Goal: Information Seeking & Learning: Learn about a topic

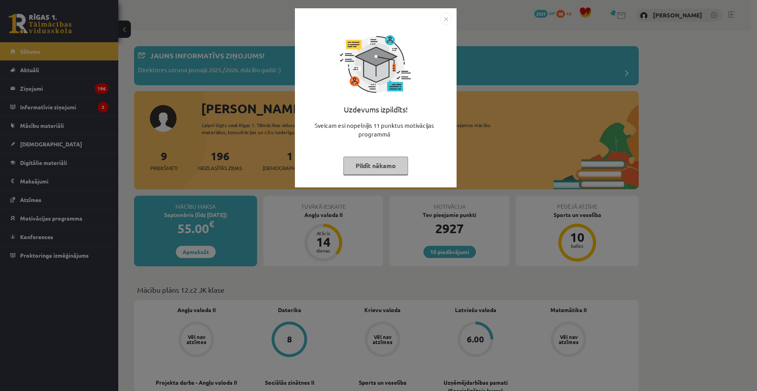
click at [448, 22] on img "Close" at bounding box center [446, 19] width 12 height 12
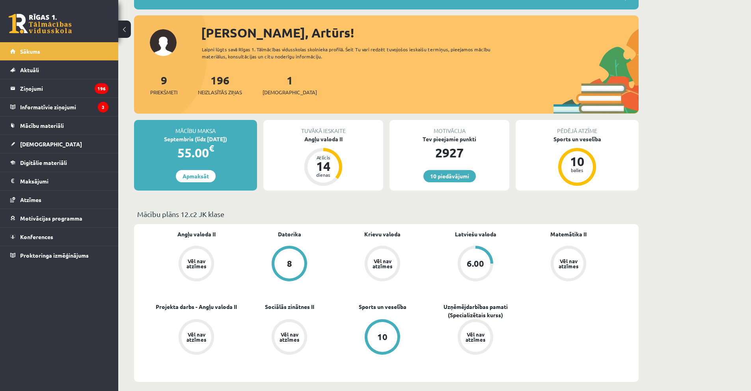
scroll to position [79, 0]
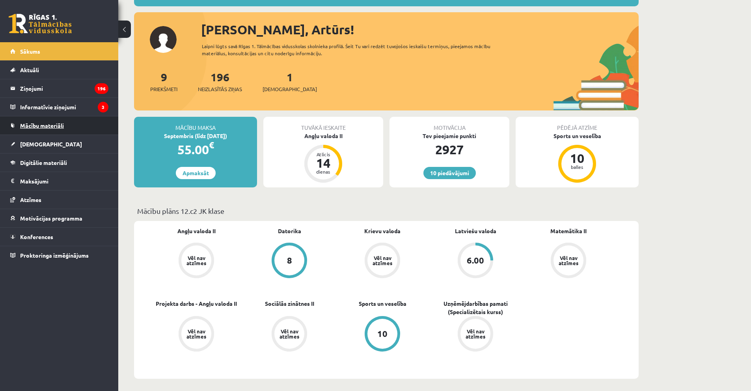
click at [61, 125] on span "Mācību materiāli" at bounding box center [42, 125] width 44 height 7
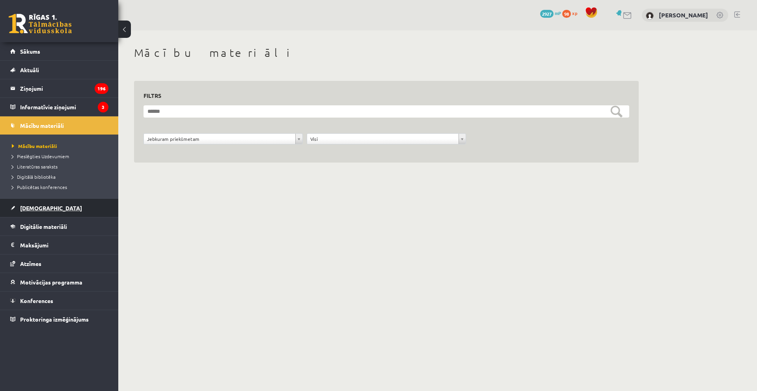
click at [42, 206] on span "[DEMOGRAPHIC_DATA]" at bounding box center [51, 207] width 62 height 7
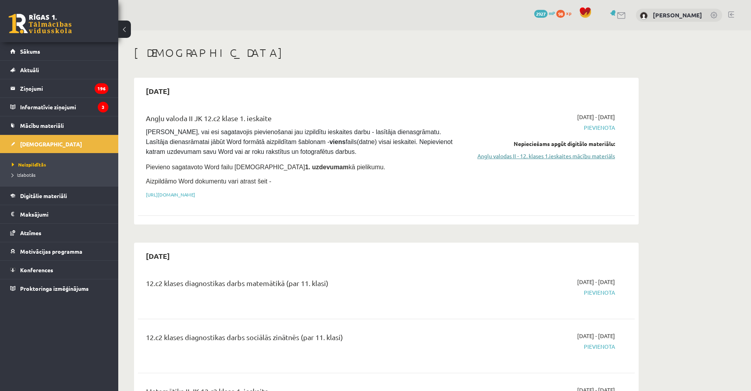
click at [565, 158] on link "Angļu valodas II - 12. klases 1.ieskaites mācību materiāls" at bounding box center [540, 156] width 149 height 8
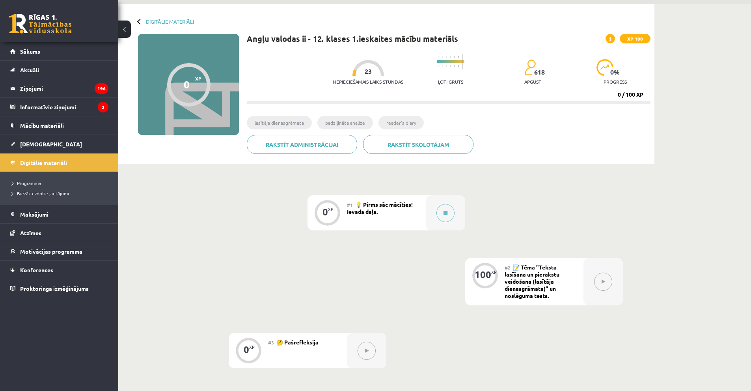
scroll to position [23, 0]
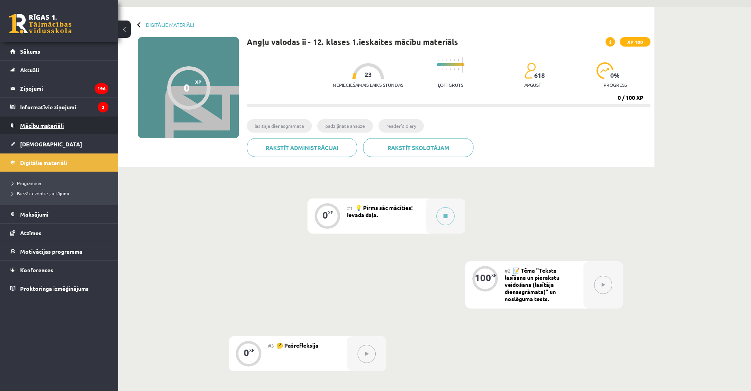
click at [53, 124] on span "Mācību materiāli" at bounding box center [42, 125] width 44 height 7
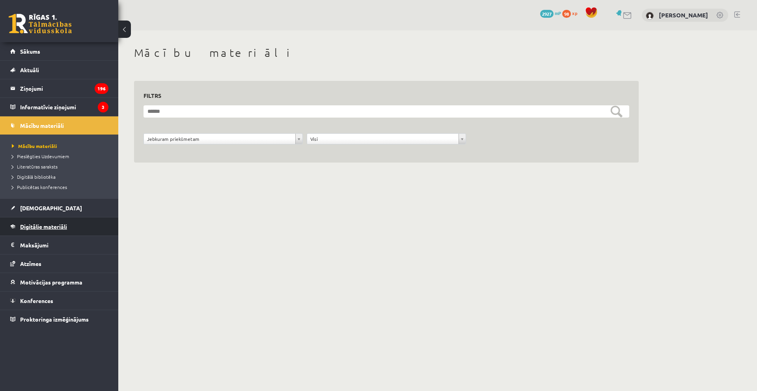
click at [45, 222] on link "Digitālie materiāli" at bounding box center [59, 226] width 98 height 18
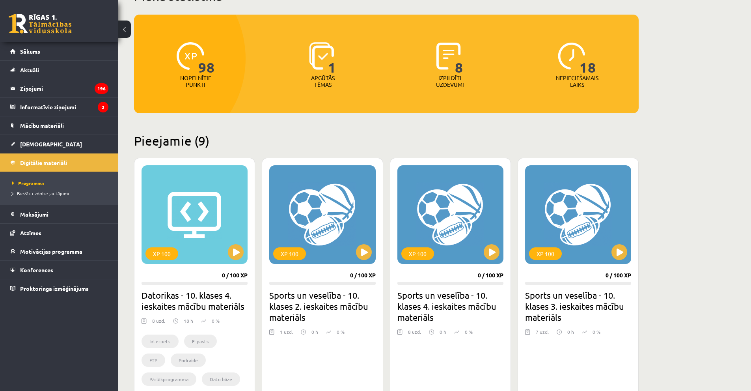
scroll to position [118, 0]
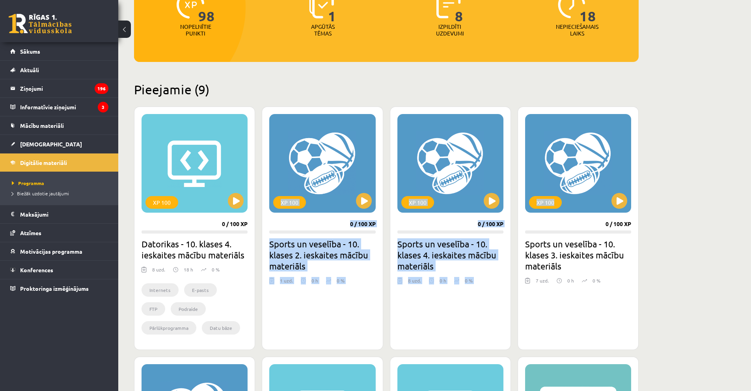
drag, startPoint x: 621, startPoint y: 183, endPoint x: 270, endPoint y: 199, distance: 350.8
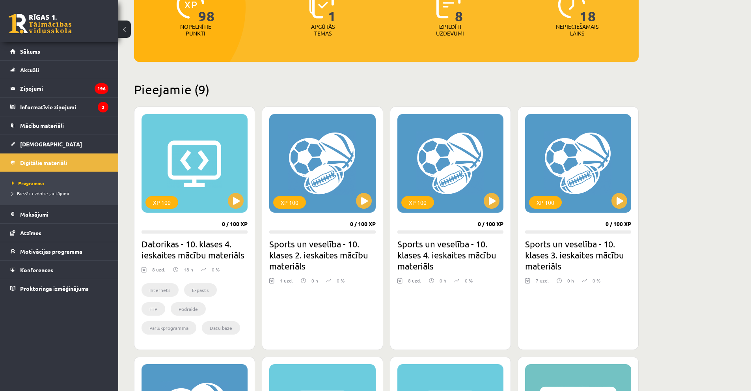
click at [382, 89] on h2 "Pieejamie (9)" at bounding box center [386, 89] width 505 height 15
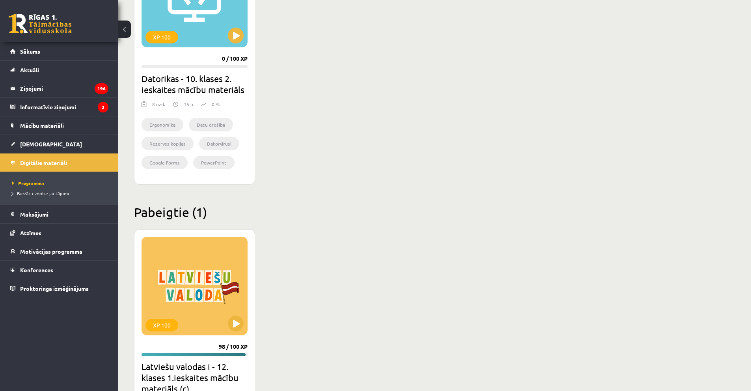
scroll to position [848, 0]
